Goal: Task Accomplishment & Management: Manage account settings

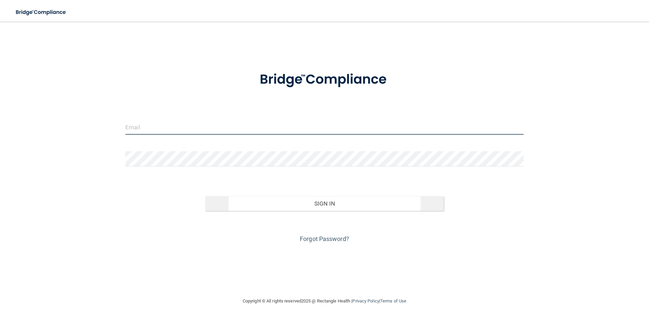
type input "[PERSON_NAME][EMAIL_ADDRESS][DOMAIN_NAME]"
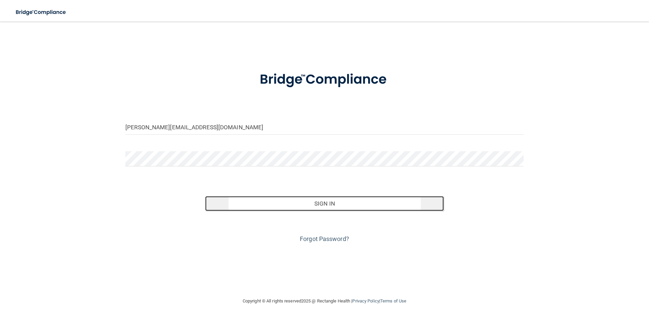
click at [303, 205] on button "Sign In" at bounding box center [324, 203] width 239 height 15
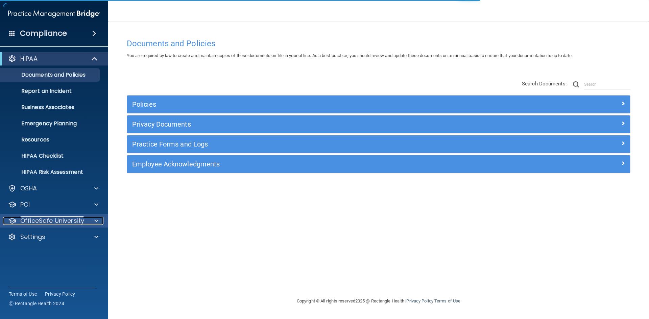
click at [42, 220] on p "OfficeSafe University" at bounding box center [52, 221] width 64 height 8
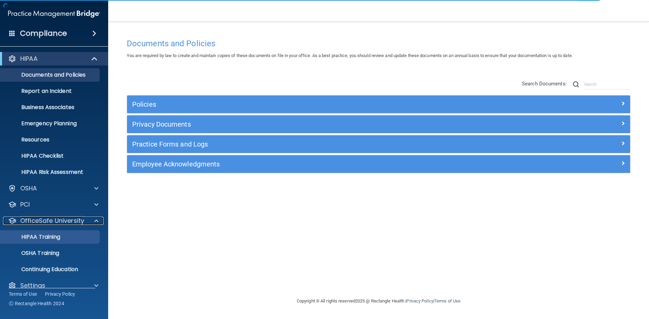
scroll to position [10, 0]
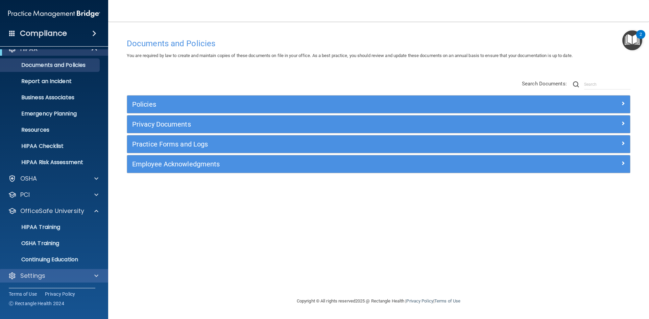
click at [28, 269] on div "Settings" at bounding box center [54, 276] width 108 height 14
click at [93, 273] on div at bounding box center [95, 276] width 17 height 8
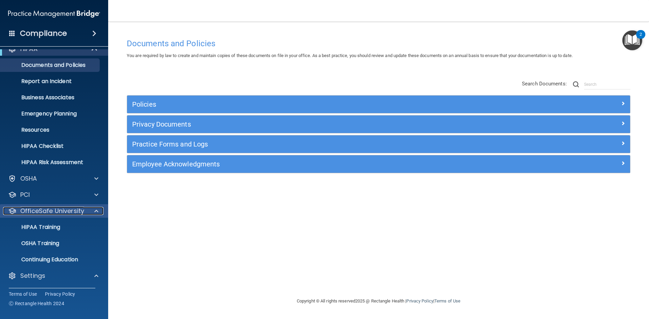
click at [53, 209] on p "OfficeSafe University" at bounding box center [52, 211] width 64 height 8
click at [38, 263] on p "My Users" at bounding box center [50, 260] width 92 height 7
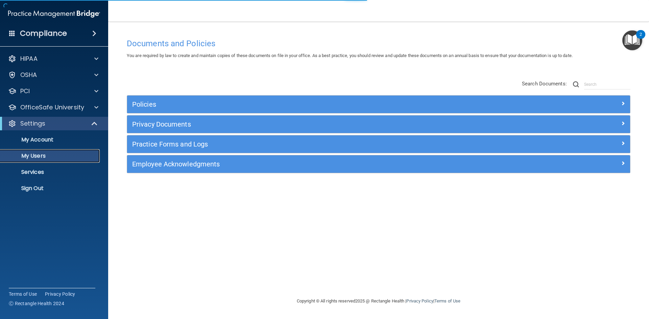
select select "20"
